Goal: Information Seeking & Learning: Check status

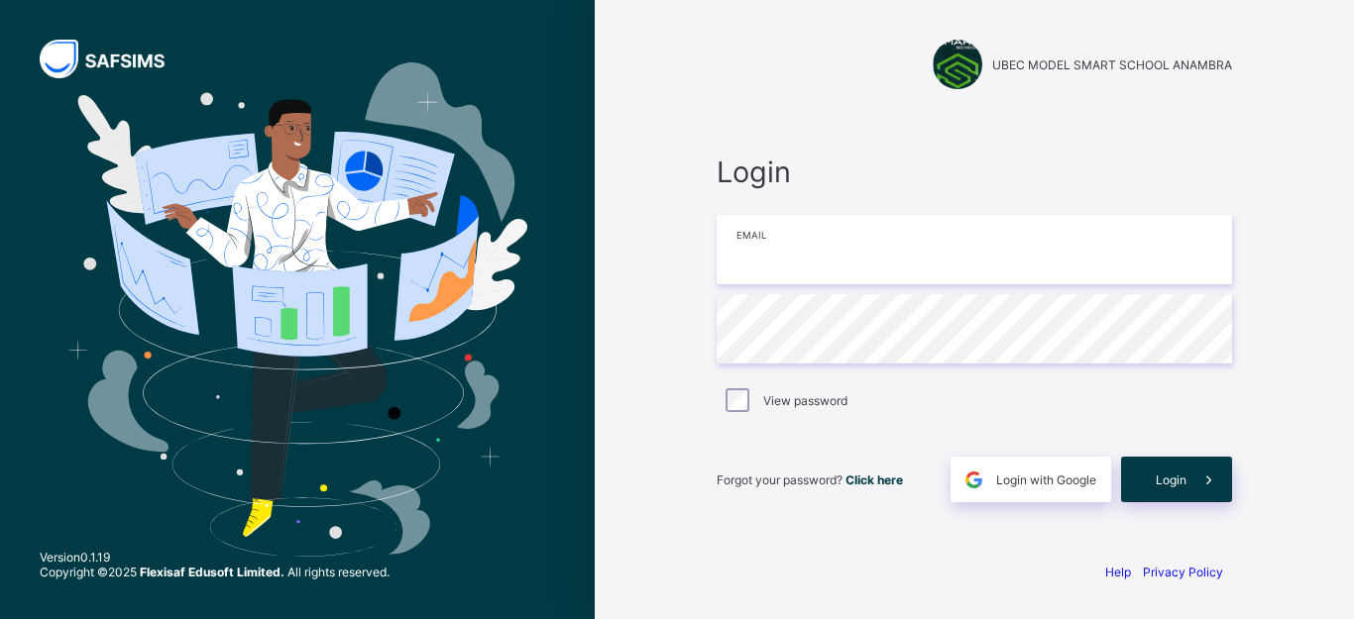
click at [798, 264] on input "email" at bounding box center [974, 249] width 515 height 69
click at [1028, 196] on div at bounding box center [974, 197] width 515 height 16
click at [815, 268] on input "email" at bounding box center [974, 249] width 515 height 69
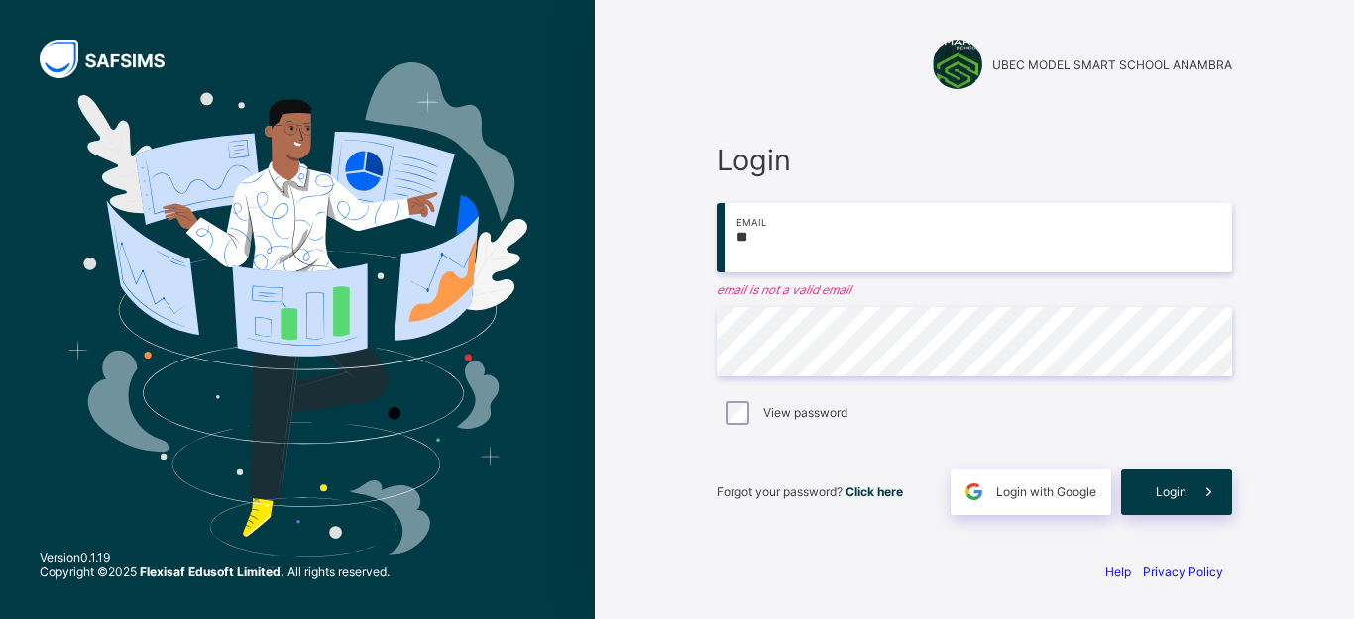
type input "*"
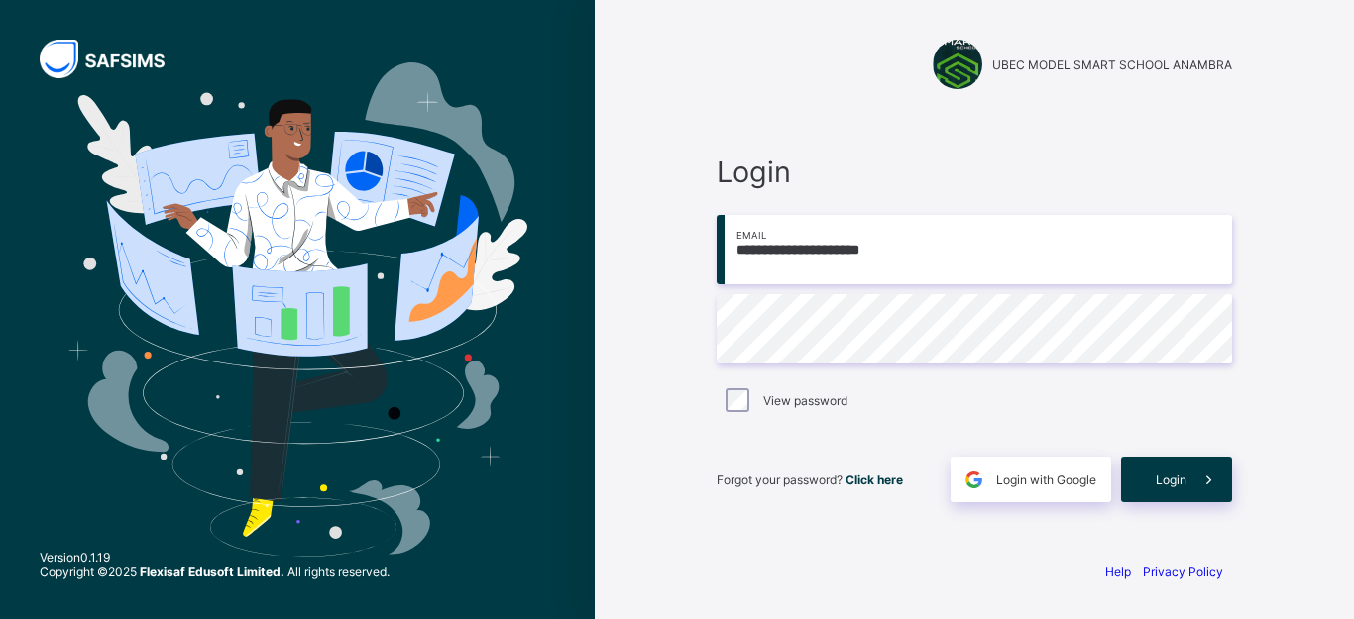
type input "**********"
click at [799, 241] on input "**********" at bounding box center [974, 249] width 515 height 69
click at [1159, 482] on span "Login" at bounding box center [1171, 480] width 31 height 15
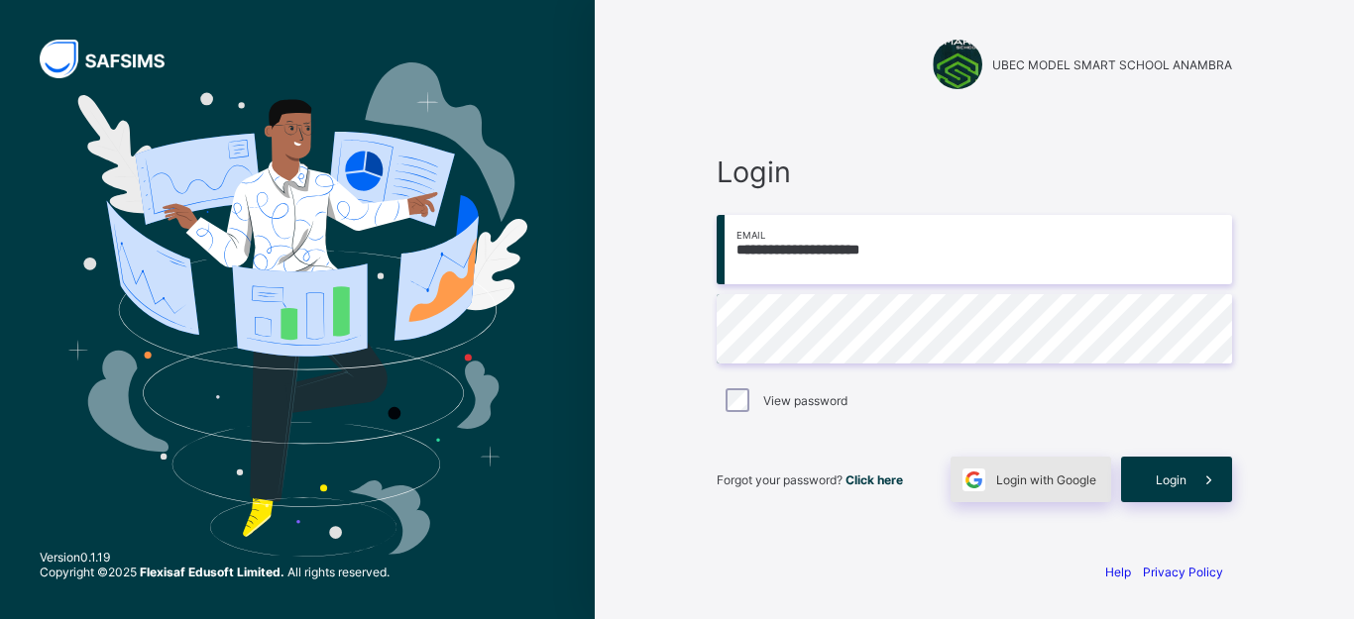
drag, startPoint x: 1178, startPoint y: 489, endPoint x: 1068, endPoint y: 487, distance: 110.0
click at [1176, 488] on div "Login" at bounding box center [1176, 480] width 111 height 46
type input "**********"
click at [868, 485] on span "Click here" at bounding box center [873, 480] width 57 height 15
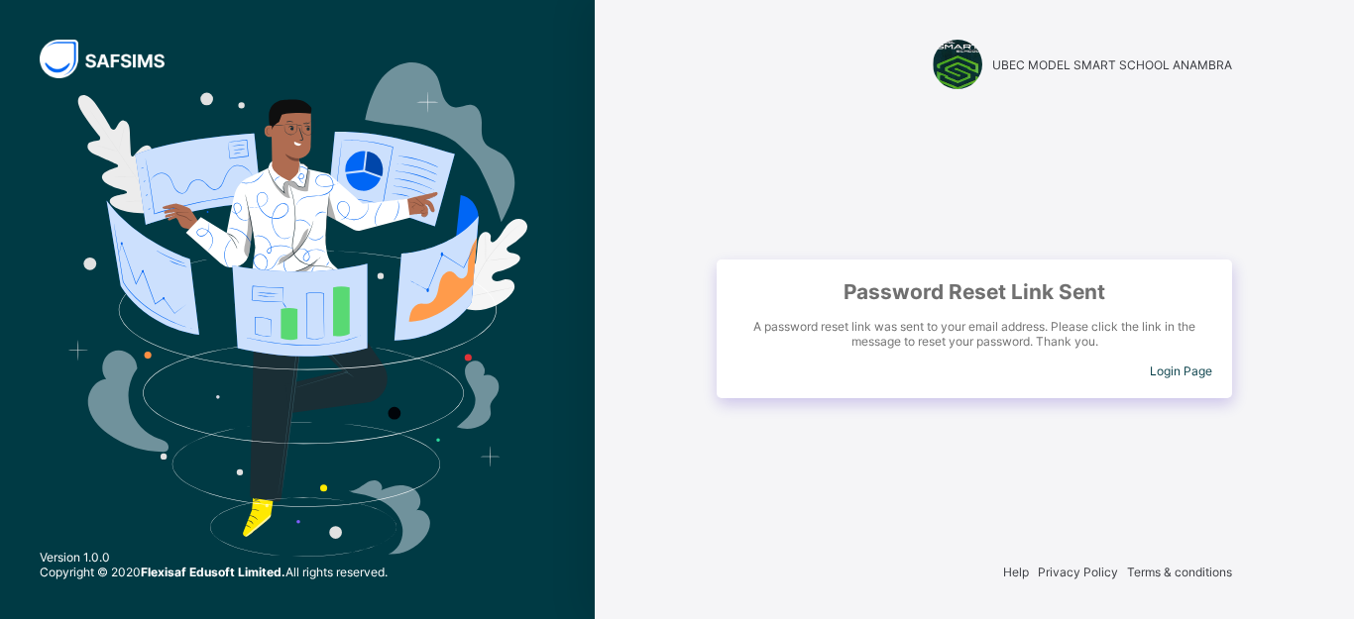
click at [1178, 370] on span "Login Page" at bounding box center [1181, 371] width 62 height 15
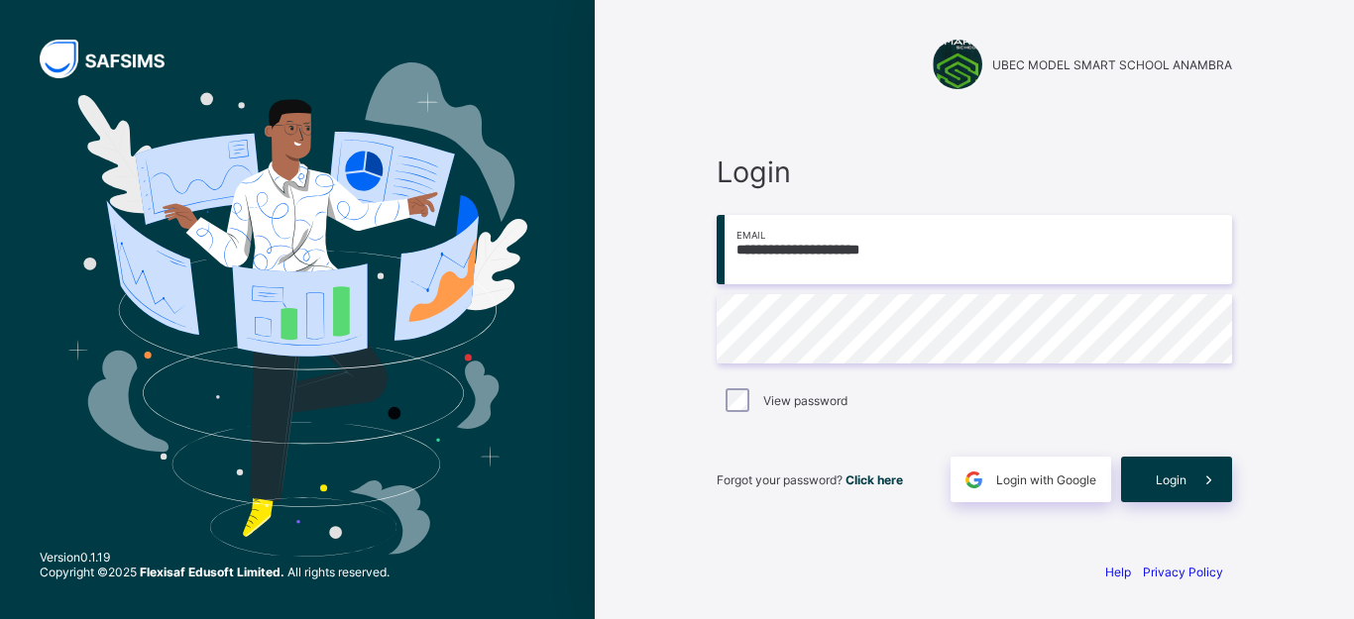
type input "**********"
click at [1165, 484] on span "Login" at bounding box center [1171, 480] width 31 height 15
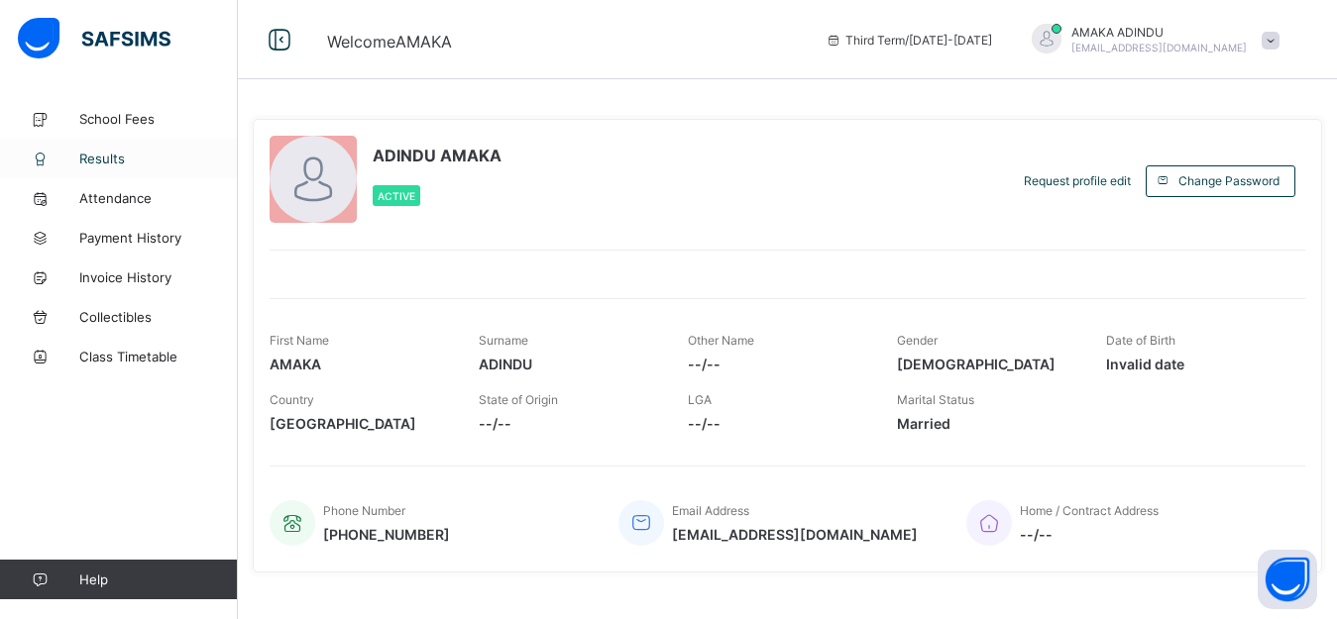
click at [93, 160] on span "Results" at bounding box center [158, 159] width 159 height 16
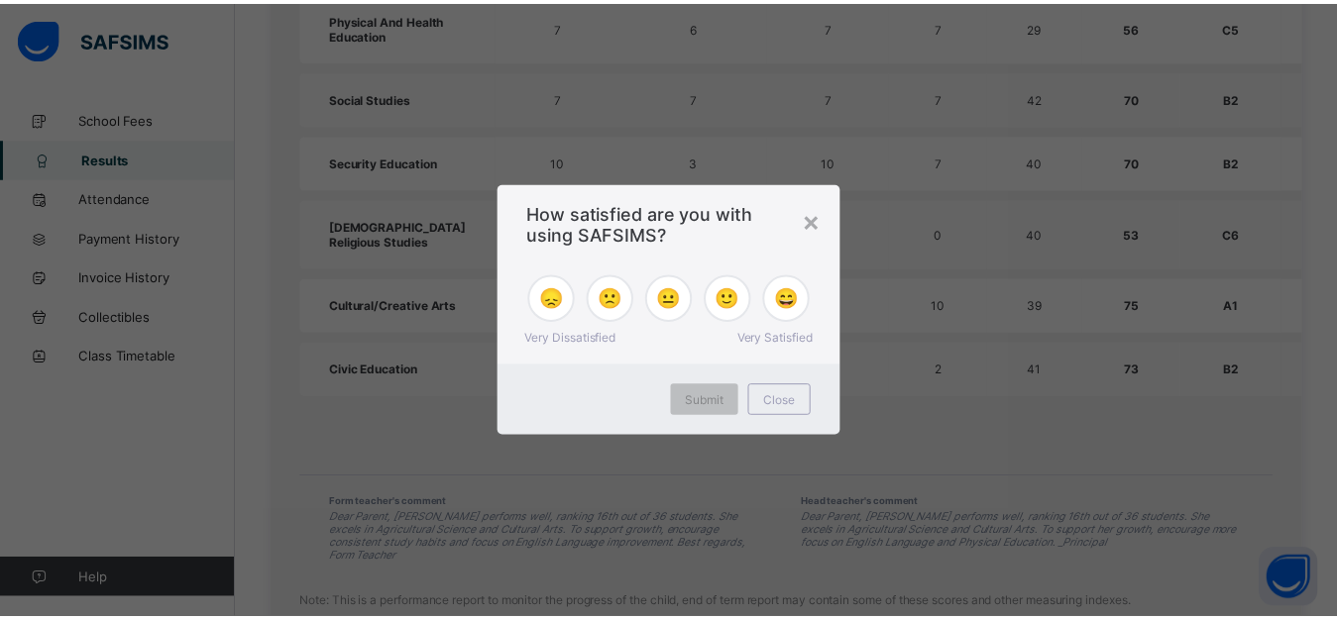
scroll to position [1575, 0]
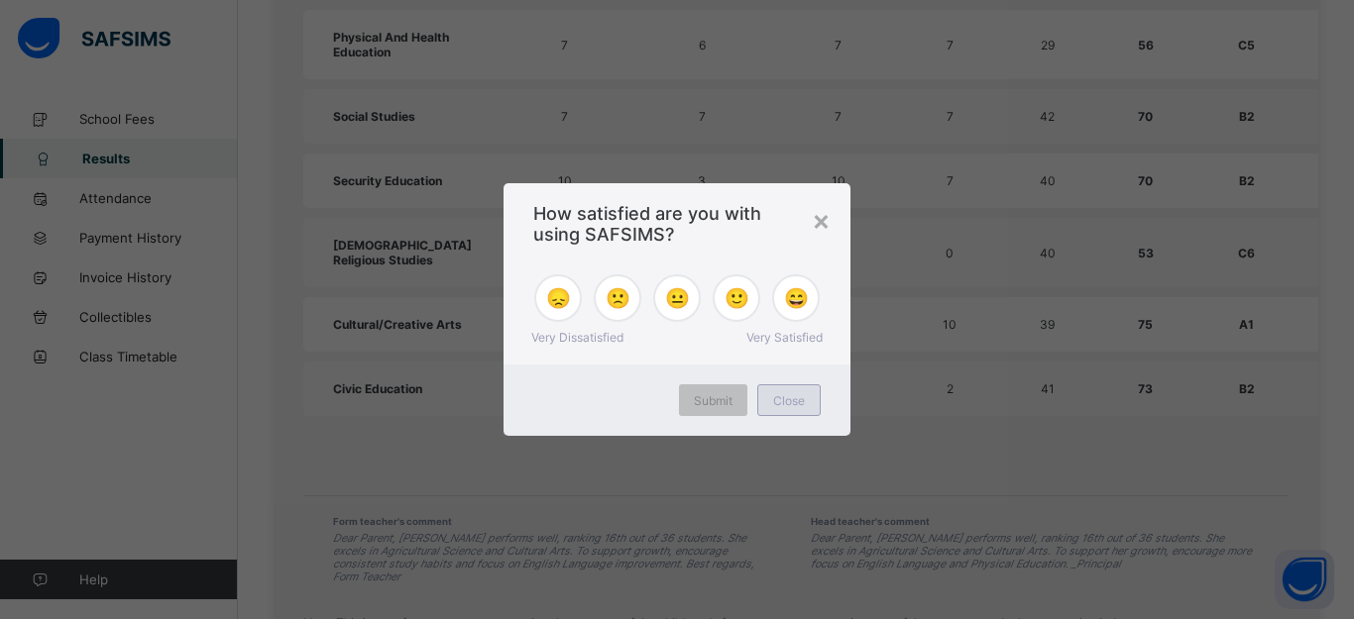
click at [777, 395] on span "Close" at bounding box center [789, 400] width 32 height 15
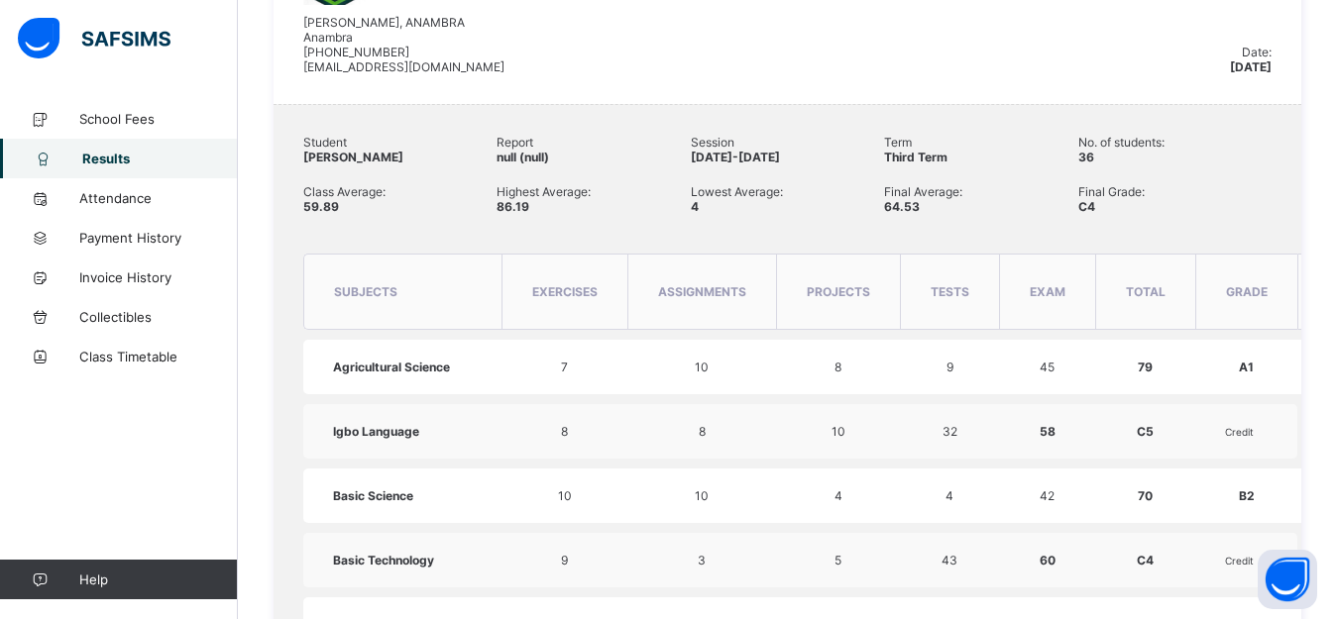
scroll to position [386, 0]
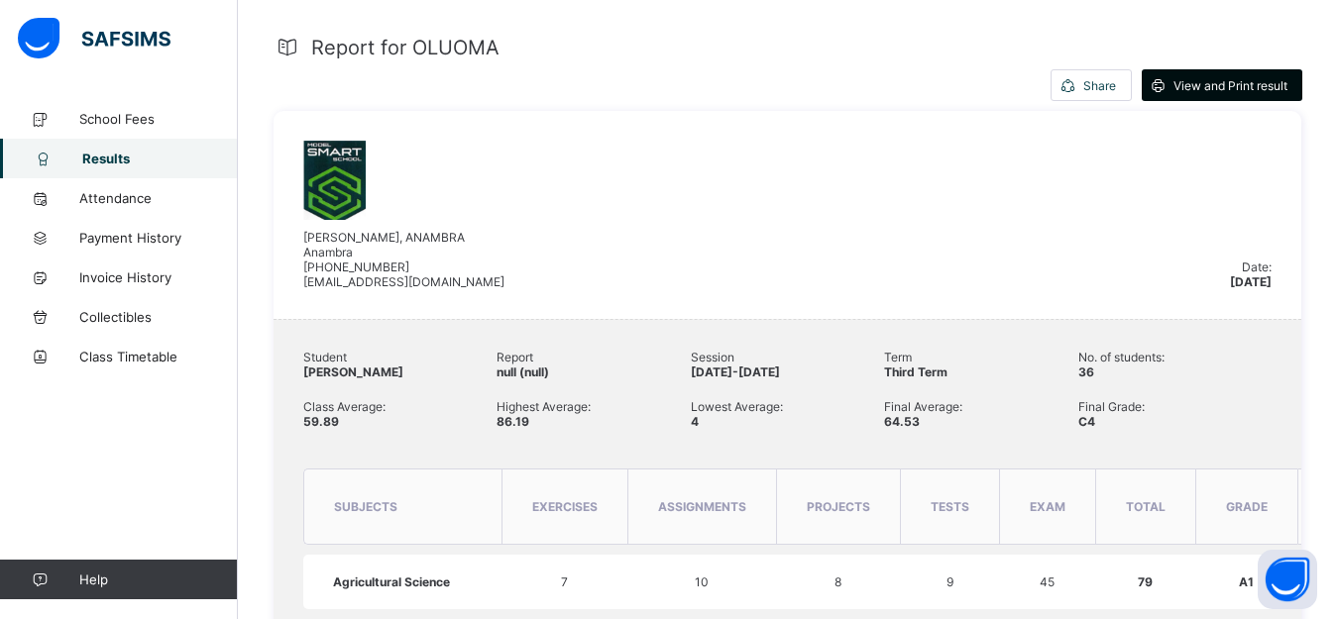
click at [1226, 81] on span "View and Print result" at bounding box center [1230, 85] width 114 height 15
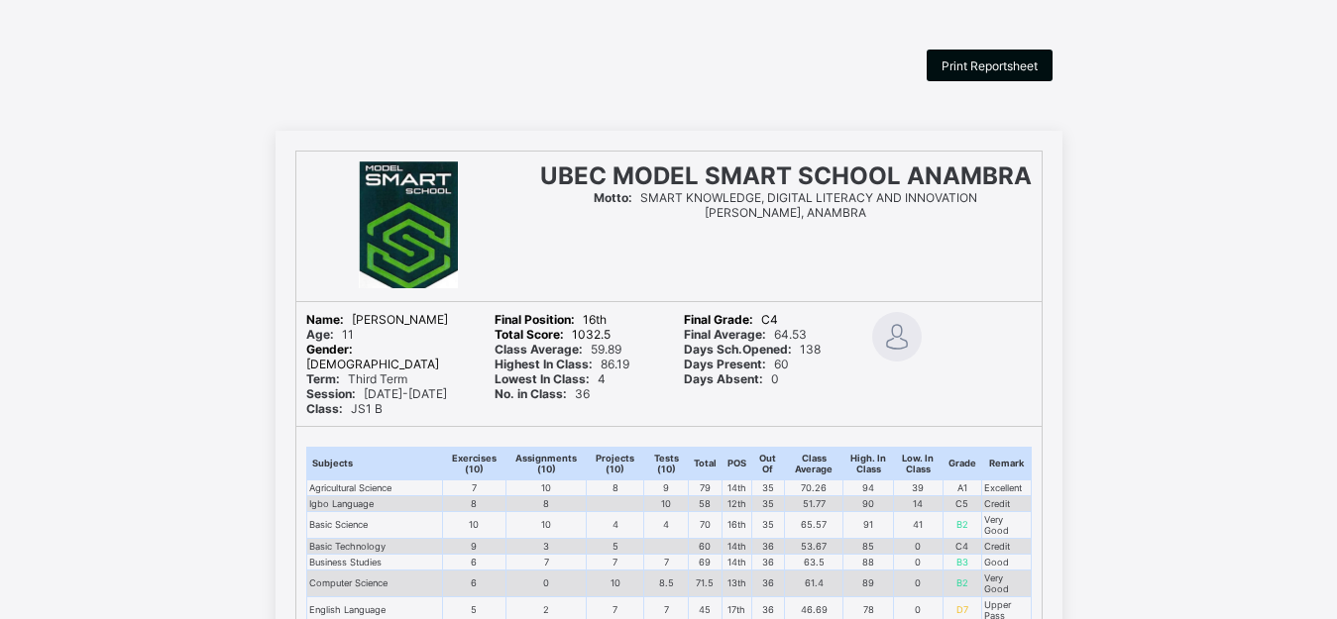
click at [980, 72] on span "Print Reportsheet" at bounding box center [989, 65] width 96 height 15
click at [976, 70] on span "Print Reportsheet" at bounding box center [989, 65] width 96 height 15
click at [984, 63] on span "Print Reportsheet" at bounding box center [989, 65] width 96 height 15
click at [997, 59] on span "Print Reportsheet" at bounding box center [989, 65] width 96 height 15
click at [1002, 61] on span "Print Reportsheet" at bounding box center [989, 65] width 96 height 15
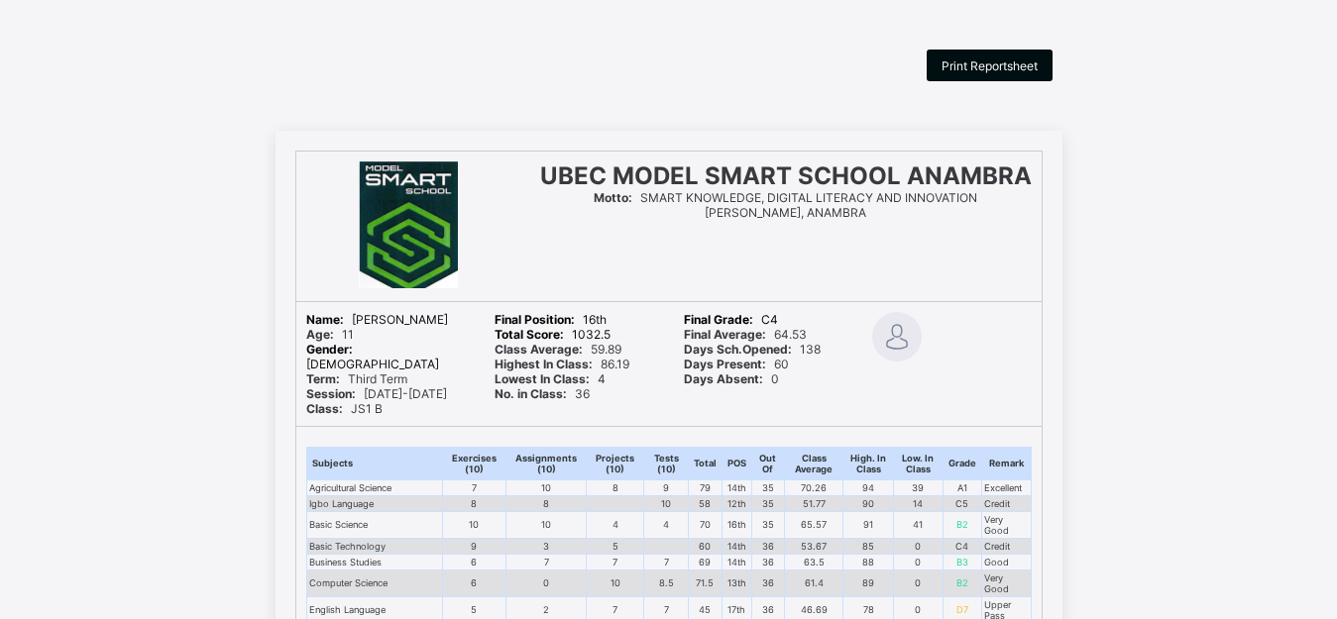
click at [996, 59] on span "Print Reportsheet" at bounding box center [989, 65] width 96 height 15
